Goal: Task Accomplishment & Management: Use online tool/utility

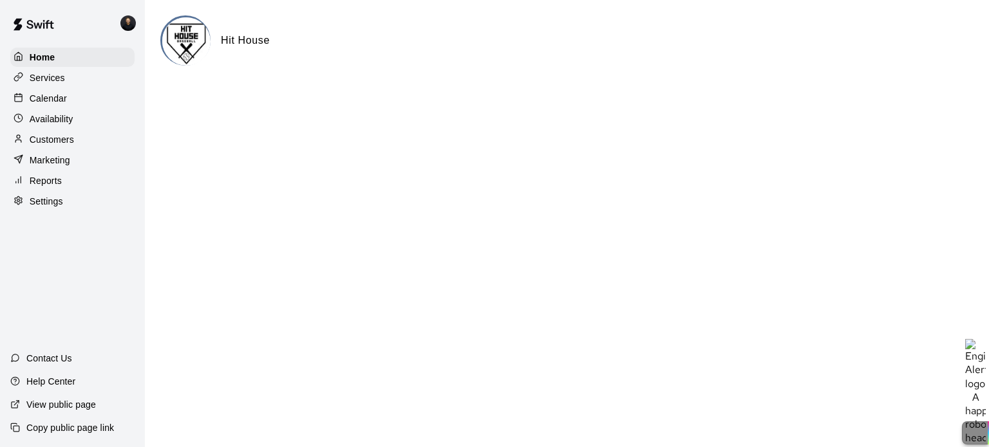
click at [58, 98] on p "Calendar" at bounding box center [48, 98] width 37 height 13
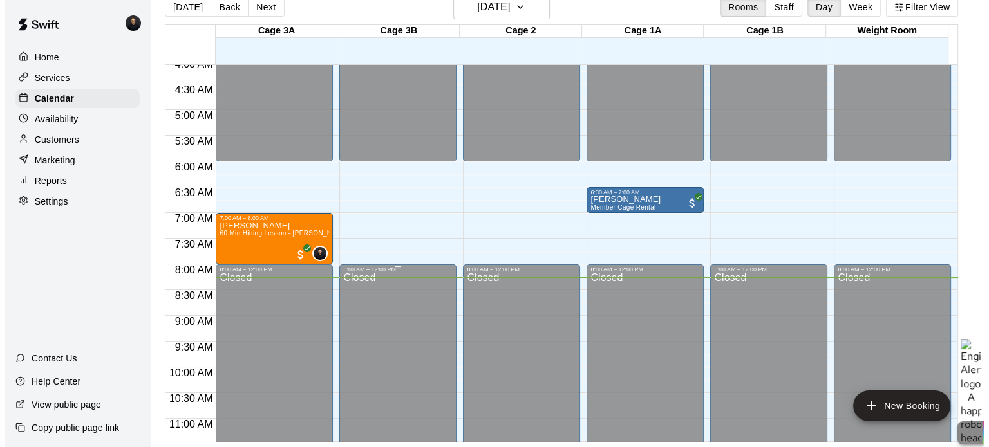
scroll to position [214, 0]
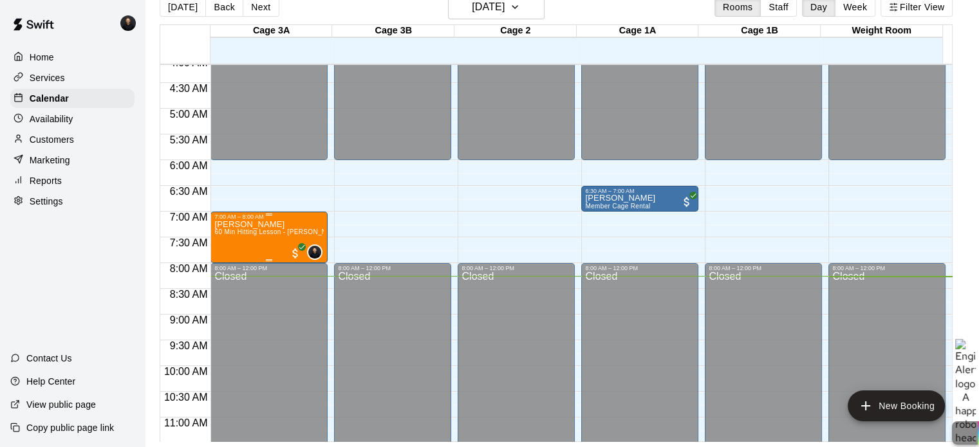
click at [276, 232] on span "60 Min Hitting Lesson - [PERSON_NAME]" at bounding box center [278, 232] width 129 height 7
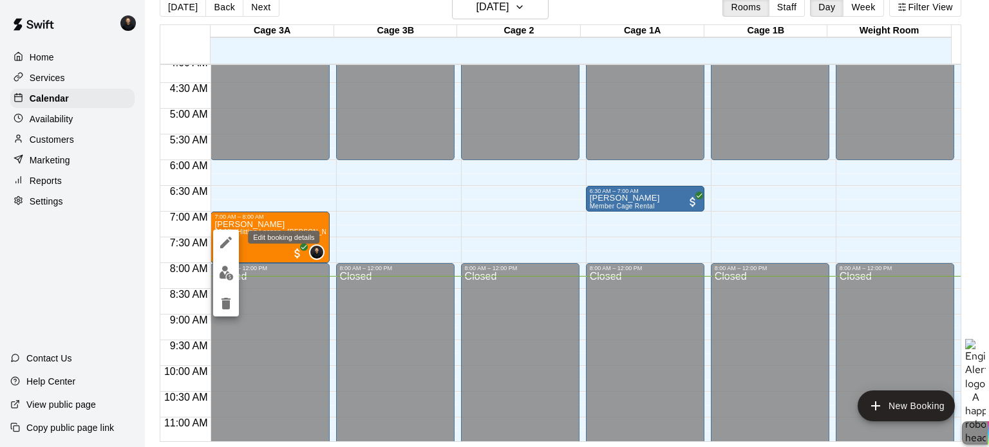
click at [223, 245] on icon "edit" at bounding box center [226, 243] width 12 height 12
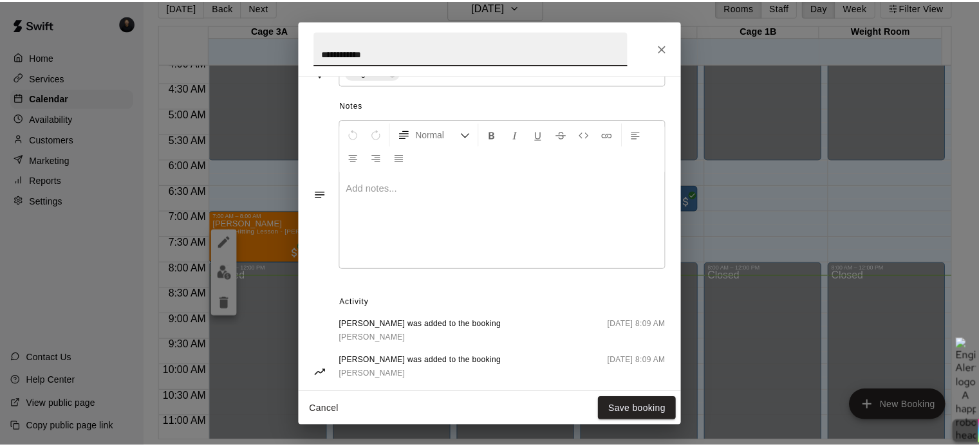
scroll to position [409, 0]
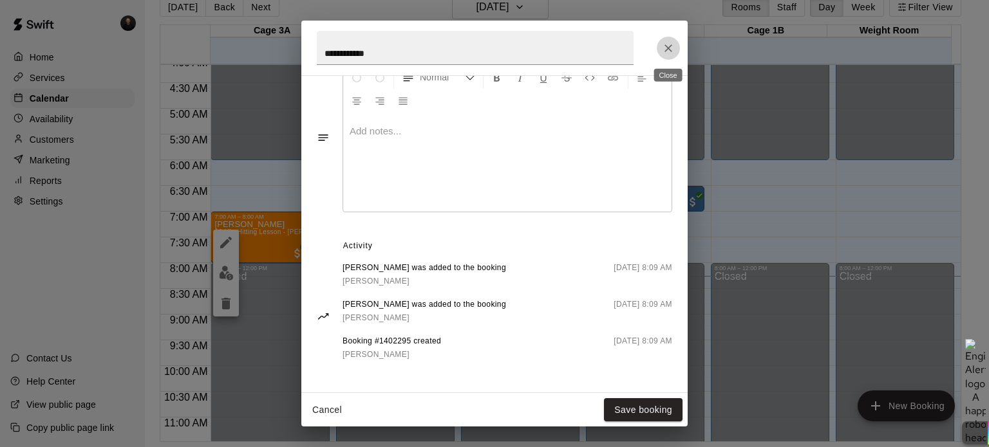
click at [669, 47] on icon "Close" at bounding box center [668, 48] width 8 height 8
